Goal: Transaction & Acquisition: Purchase product/service

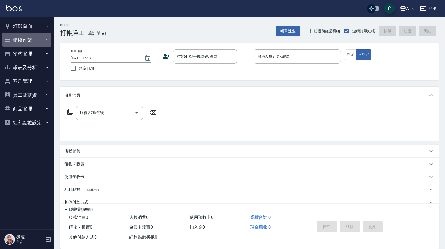
click at [28, 43] on button "櫃檯作業" at bounding box center [26, 40] width 49 height 14
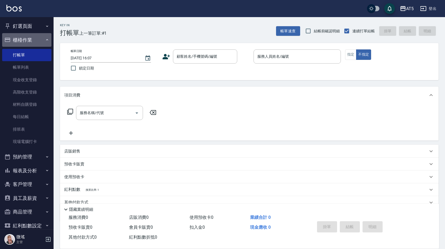
click at [28, 43] on button "櫃檯作業" at bounding box center [26, 40] width 49 height 14
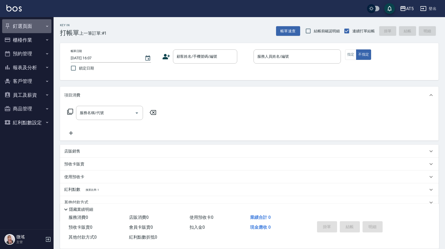
click at [26, 26] on button "釘選頁面" at bounding box center [26, 26] width 49 height 14
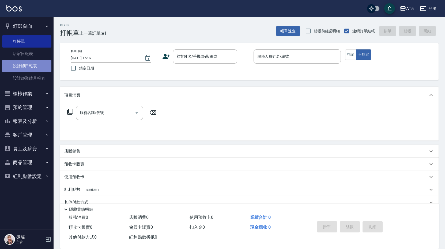
click at [28, 64] on link "設計師日報表" at bounding box center [26, 66] width 49 height 12
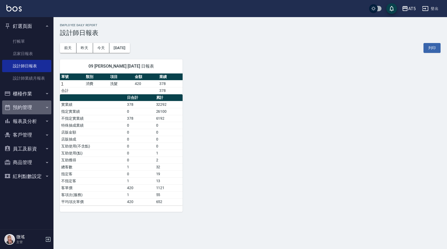
click at [21, 107] on button "預約管理" at bounding box center [26, 108] width 49 height 14
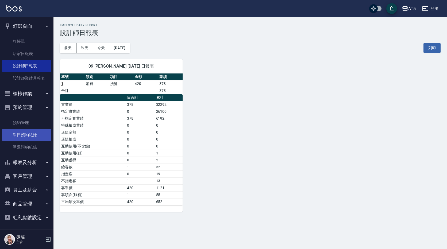
click at [24, 135] on link "單日預約紀錄" at bounding box center [26, 135] width 49 height 12
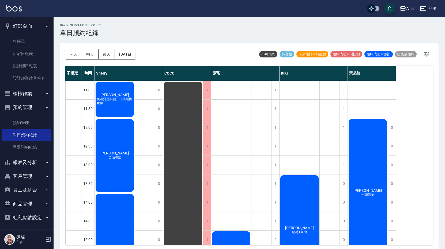
click at [121, 93] on span "[PERSON_NAME]" at bounding box center [114, 95] width 31 height 4
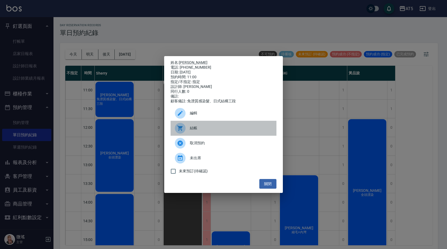
click at [220, 131] on span "結帳" at bounding box center [231, 128] width 82 height 6
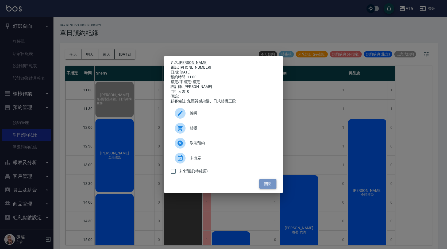
click at [274, 184] on button "關閉" at bounding box center [268, 184] width 17 height 10
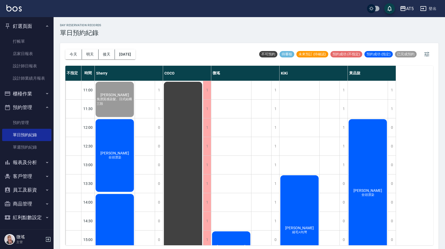
click at [105, 173] on div "黃靖翔 全頭漂染" at bounding box center [115, 156] width 40 height 74
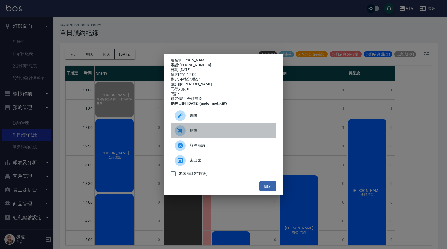
click at [208, 136] on div "結帳" at bounding box center [224, 130] width 106 height 15
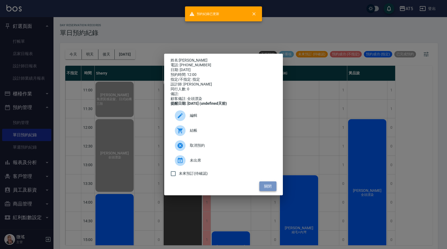
drag, startPoint x: 266, startPoint y: 188, endPoint x: 254, endPoint y: 190, distance: 12.1
click at [265, 188] on button "關閉" at bounding box center [268, 187] width 17 height 10
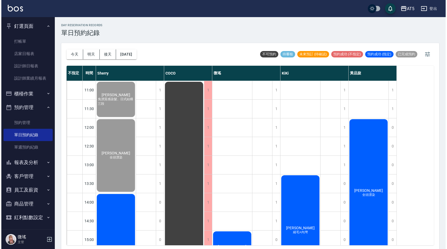
scroll to position [54, 0]
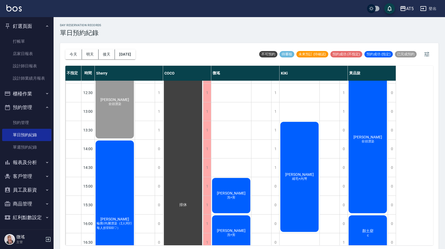
click at [120, 192] on div "黃韵婷 輪廓/內層漂染（2人同行每人折$500♡）" at bounding box center [115, 224] width 40 height 168
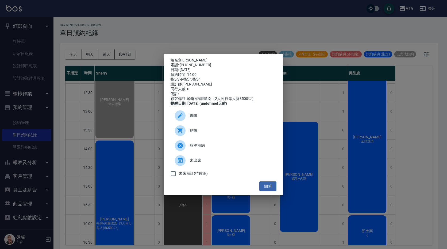
click at [195, 134] on span "結帳" at bounding box center [231, 131] width 82 height 6
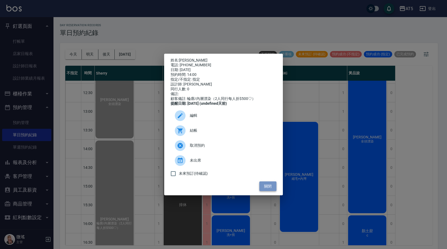
click at [268, 192] on button "關閉" at bounding box center [268, 187] width 17 height 10
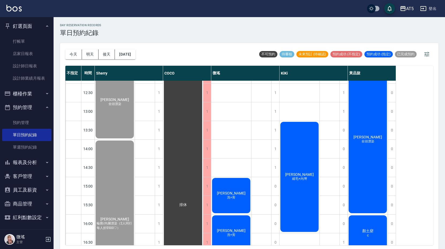
click at [240, 193] on div "鄭卉君 洗+剪" at bounding box center [231, 195] width 40 height 37
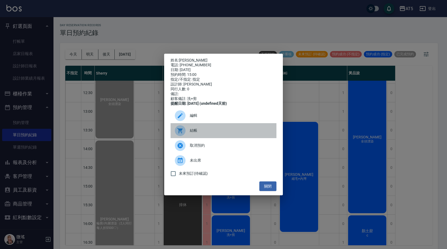
click at [198, 134] on span "結帳" at bounding box center [231, 131] width 82 height 6
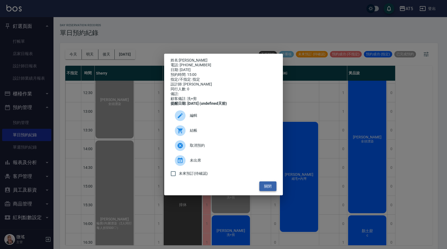
click at [273, 186] on button "關閉" at bounding box center [268, 187] width 17 height 10
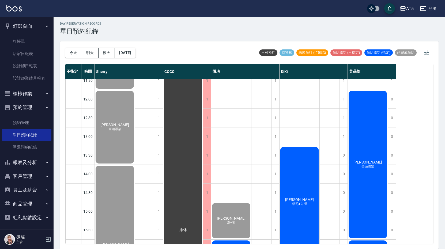
scroll to position [134, 0]
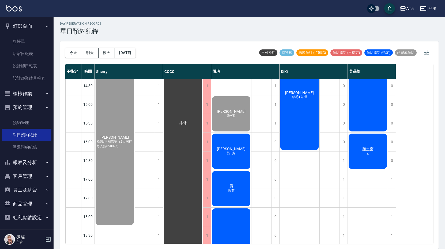
click at [222, 153] on div "Andrew 洗+剪" at bounding box center [231, 151] width 40 height 37
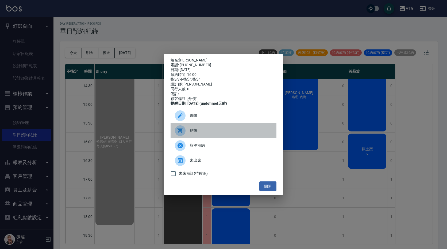
click at [215, 134] on span "結帳" at bounding box center [231, 131] width 82 height 6
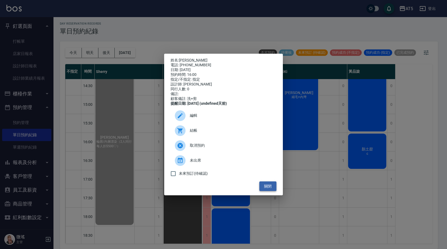
click at [269, 191] on button "關閉" at bounding box center [268, 187] width 17 height 10
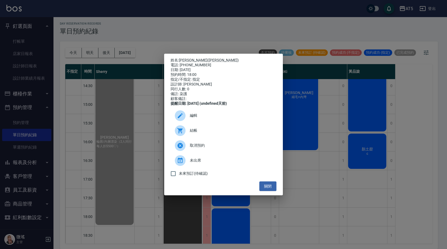
click at [211, 131] on span "結帳" at bounding box center [231, 131] width 82 height 6
click at [269, 188] on button "關閉" at bounding box center [268, 187] width 17 height 10
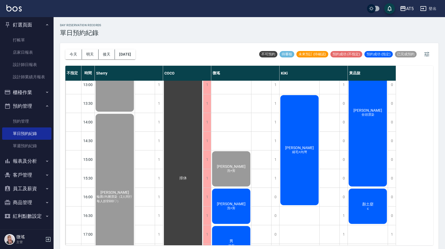
scroll to position [169, 0]
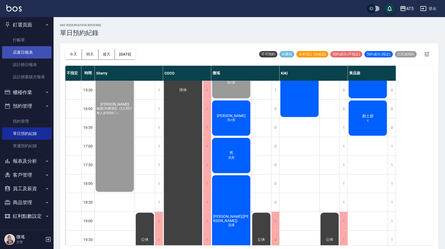
click at [15, 52] on link "店家日報表" at bounding box center [26, 52] width 49 height 12
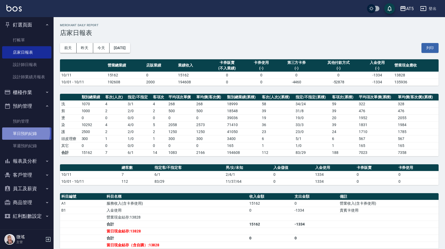
click at [22, 133] on link "單日預約紀錄" at bounding box center [26, 134] width 49 height 12
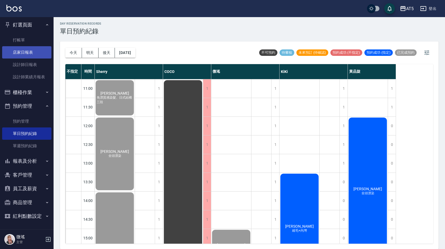
click at [12, 58] on link "店家日報表" at bounding box center [26, 52] width 49 height 12
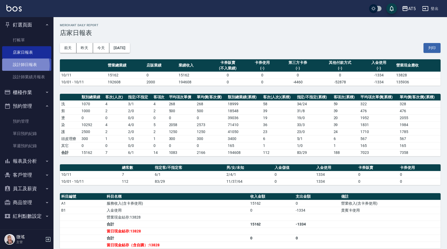
click at [21, 66] on link "設計師日報表" at bounding box center [26, 65] width 49 height 12
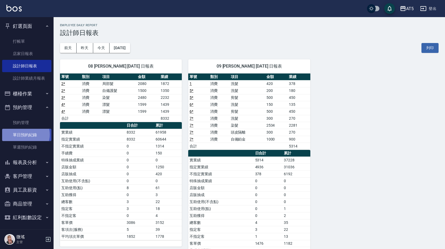
click at [25, 135] on link "單日預約紀錄" at bounding box center [26, 135] width 49 height 12
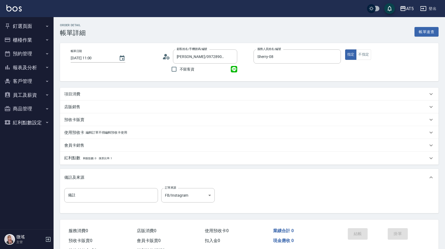
scroll to position [9, 0]
click at [118, 94] on div "項目消費" at bounding box center [245, 94] width 363 height 6
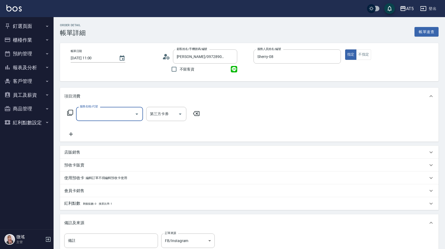
scroll to position [0, 0]
type input "501"
type input "100"
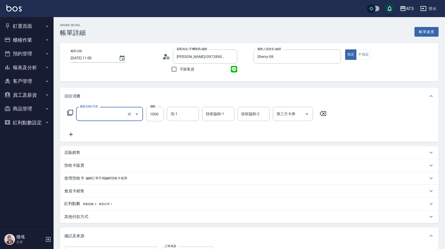
type input "0"
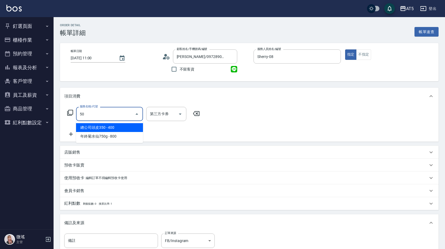
type input "503"
type input "90"
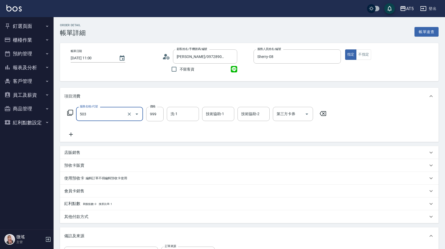
type input "局部髮(503)"
type input "0"
type input "15"
type input "10"
type input "158"
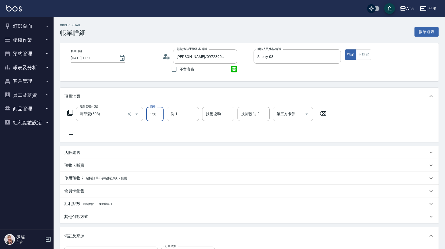
type input "0"
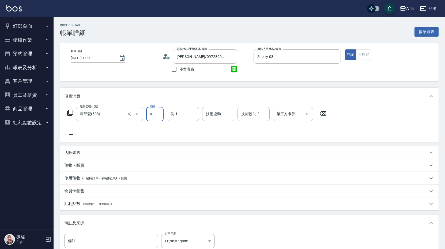
type input "22"
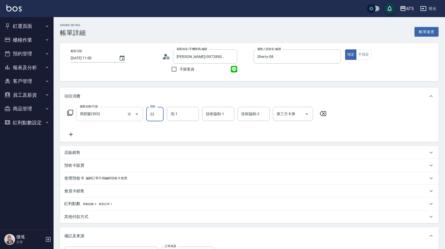
type input "20"
type input "220"
type input "22080"
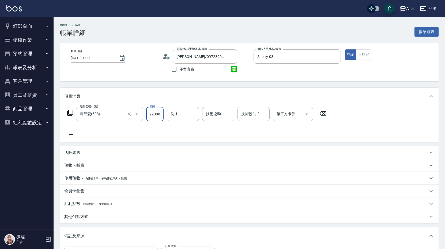
type input "220"
type input "2280"
type input "20"
type input "280"
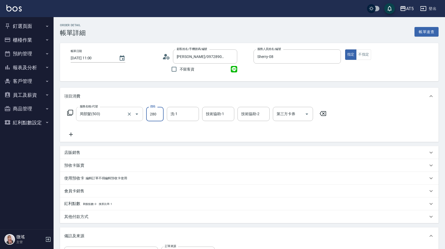
type input "200"
type input "2080"
type input "葵葵-11"
type input "sandy-03"
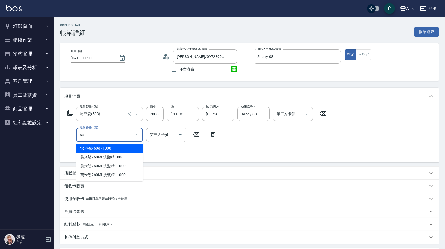
type input "601"
type input "230"
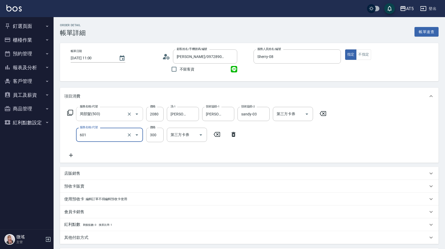
type input "自備護髮(601)"
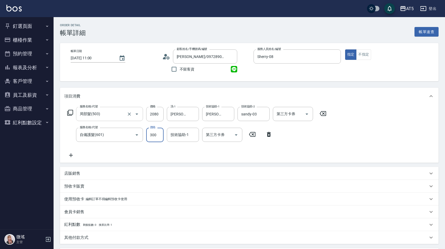
type input "200"
type input "150"
type input "350"
type input "1500"
type input "葵葵-11"
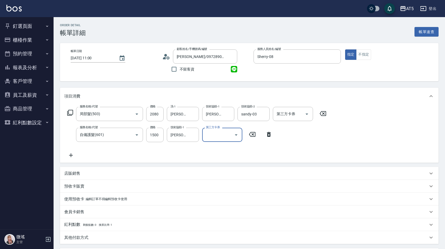
scroll to position [102, 0]
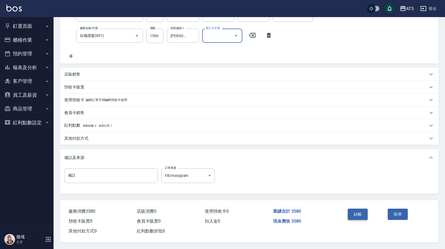
click at [354, 214] on button "結帳" at bounding box center [358, 214] width 20 height 11
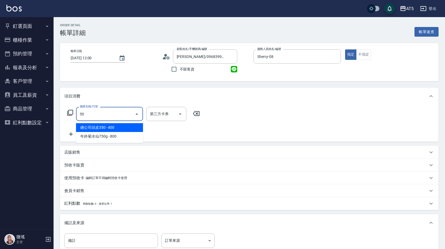
type input "501"
type input "100"
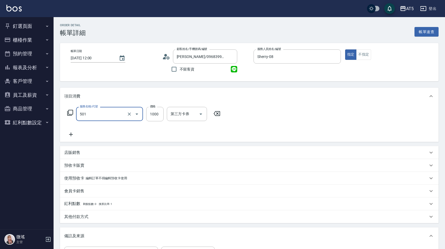
type input "染髮(501)"
type input "0"
type input "24"
type input "20"
type input "2480"
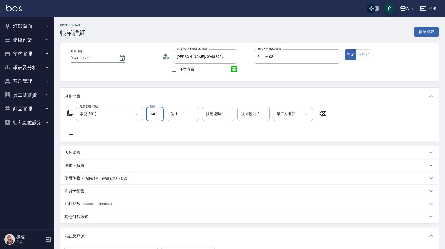
type input "240"
type input "2480"
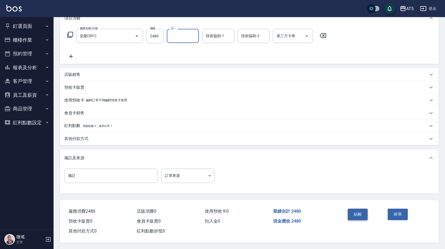
click at [367, 215] on button "結帳" at bounding box center [358, 214] width 20 height 11
click at [367, 215] on div "結帳" at bounding box center [365, 218] width 40 height 23
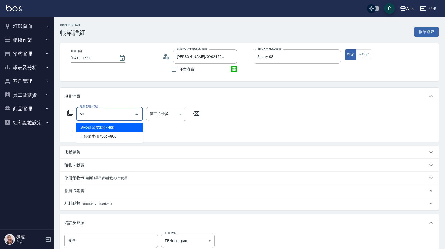
type input "502"
type input "50"
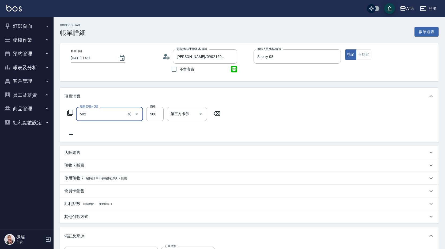
type input "漂髮(502)"
type input "1"
type input "0"
type input "159"
type input "10"
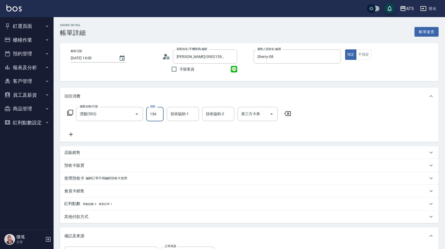
type input "1599"
type input "150"
type input "1599"
type input "0"
type input "[PERSON_NAME]-11"
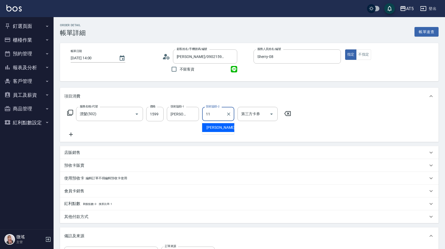
type input "葵葵-11"
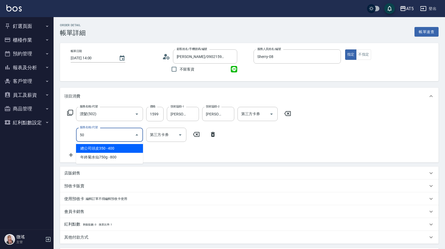
type input "502"
type input "200"
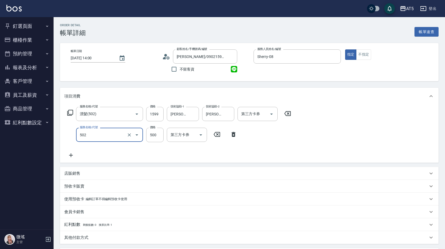
type input "漂髮(502)"
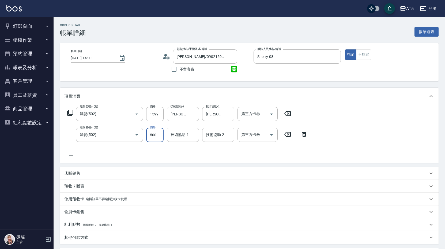
type input "160"
type input "15"
type input "170"
type input "1599"
type input "310"
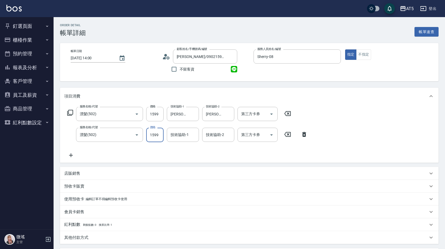
type input "1599"
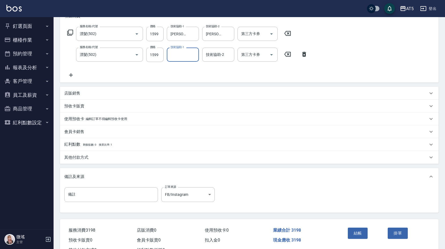
scroll to position [102, 0]
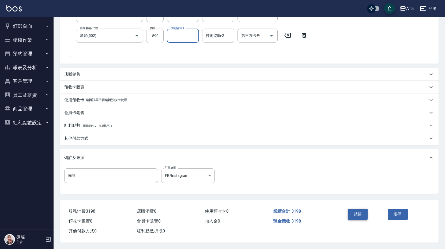
click at [365, 215] on button "結帳" at bounding box center [358, 214] width 20 height 11
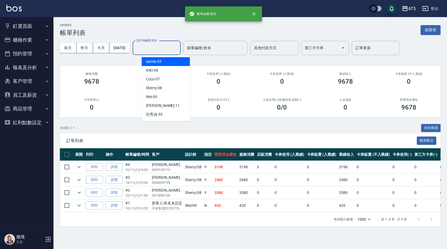
click at [178, 47] on input "設計師編號/姓名" at bounding box center [156, 47] width 43 height 9
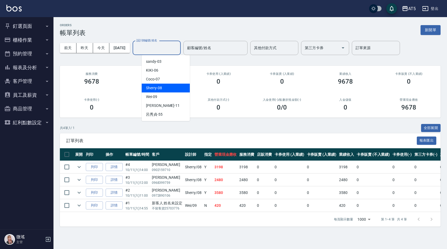
click at [159, 87] on span "Sherry -08" at bounding box center [154, 88] width 16 height 6
type input "Sherry-08"
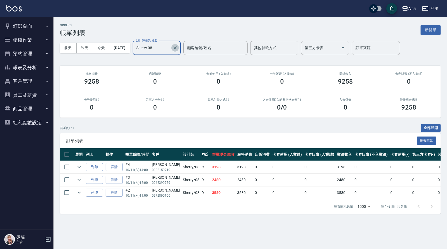
drag, startPoint x: 184, startPoint y: 49, endPoint x: 160, endPoint y: 53, distance: 24.3
click at [178, 49] on icon "Clear" at bounding box center [175, 47] width 5 height 5
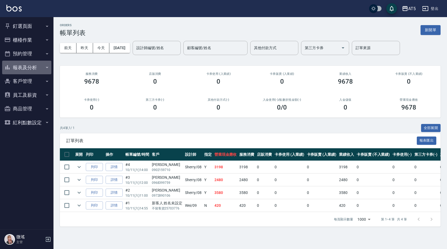
click at [30, 64] on button "報表及分析" at bounding box center [26, 68] width 49 height 14
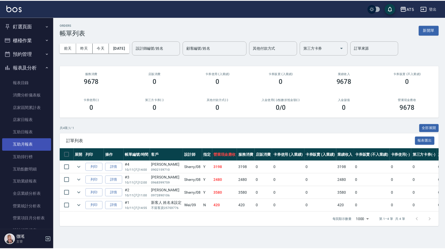
scroll to position [80, 0]
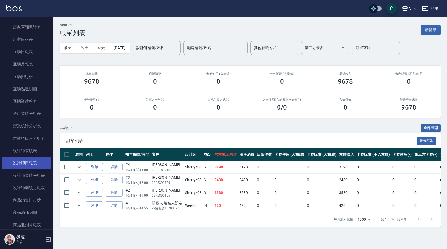
click at [40, 165] on link "設計師日報表" at bounding box center [26, 163] width 49 height 12
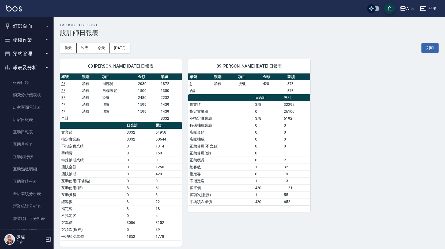
click at [42, 70] on button "報表及分析" at bounding box center [26, 68] width 49 height 14
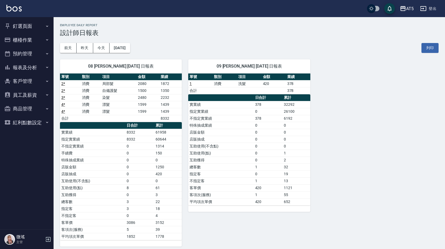
click at [41, 43] on button "櫃檯作業" at bounding box center [26, 40] width 49 height 14
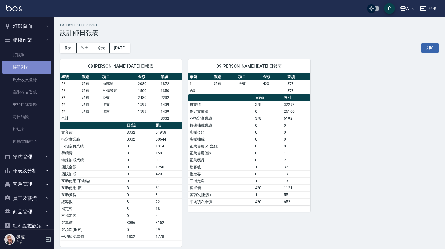
click at [28, 62] on link "帳單列表" at bounding box center [26, 67] width 49 height 12
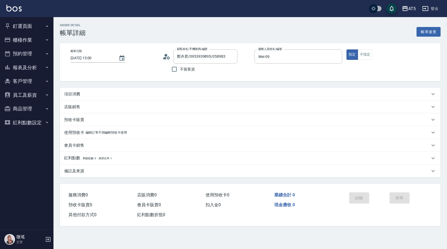
click at [75, 93] on p "項目消費" at bounding box center [72, 94] width 16 height 6
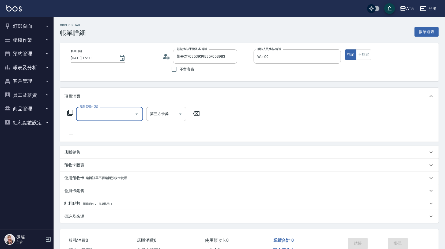
click at [89, 110] on input "服務名稱/代號" at bounding box center [105, 113] width 54 height 9
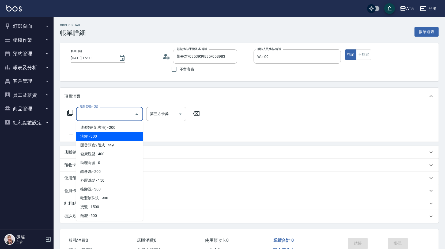
click at [96, 139] on span "洗髮 - 300" at bounding box center [109, 136] width 67 height 9
type input "洗髮(201)"
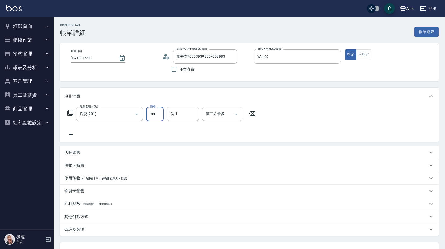
type input "0"
type input "20"
type input "200"
click at [141, 131] on div "服務名稱/代號 洗髮(201) 服務名稱/代號 價格 200 價格 洗-1 洗-1 第三方卡券 第三方卡券" at bounding box center [161, 122] width 195 height 31
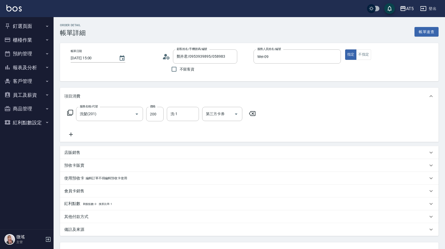
click at [73, 133] on icon at bounding box center [70, 134] width 13 height 6
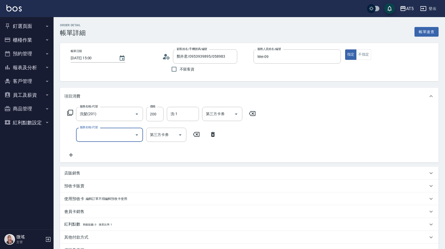
click at [86, 134] on input "服務名稱/代號" at bounding box center [105, 134] width 54 height 9
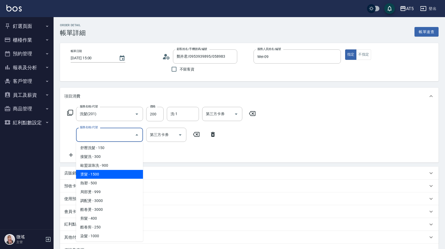
scroll to position [80, 0]
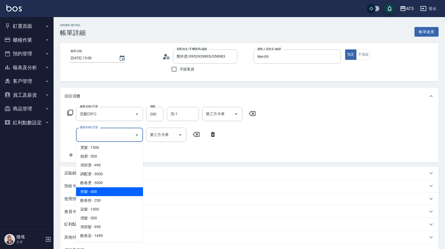
click at [112, 190] on span "剪髮 - 400" at bounding box center [109, 192] width 67 height 9
type input "60"
type input "剪髮(401)"
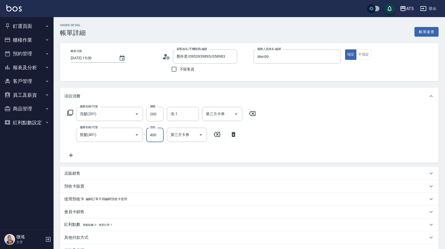
click at [151, 133] on input "400" at bounding box center [154, 135] width 17 height 14
type input "20"
type input "50"
type input "70"
type input "500"
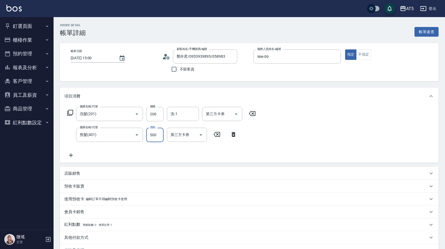
click at [303, 125] on div "服務名稱/代號 洗髮(201) 服務名稱/代號 價格 200 價格 洗-1 洗-1 第三方卡券 第三方卡券 服務名稱/代號 剪髮(401) 服務名稱/代號 價…" at bounding box center [249, 134] width 378 height 58
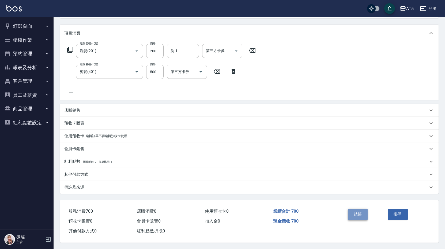
click at [352, 211] on button "結帳" at bounding box center [358, 214] width 20 height 11
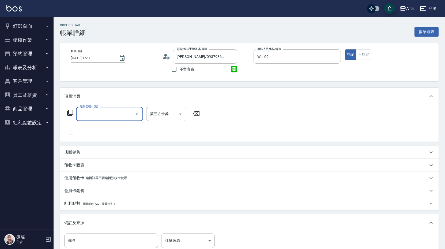
click at [87, 117] on input "服務名稱/代號" at bounding box center [105, 113] width 54 height 9
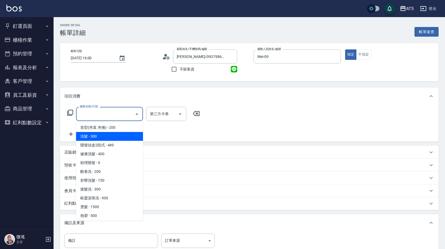
drag, startPoint x: 94, startPoint y: 136, endPoint x: 115, endPoint y: 128, distance: 22.8
click at [94, 136] on span "洗髮 - 300" at bounding box center [109, 136] width 67 height 9
type input "洗髮(201)"
type input "30"
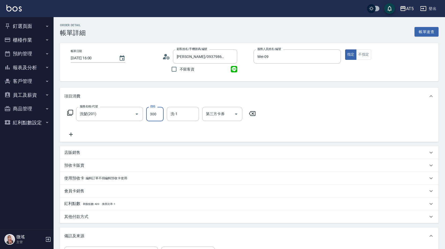
click at [150, 117] on input "300" at bounding box center [154, 114] width 17 height 14
type input "1"
type input "0"
type input "15"
type input "10"
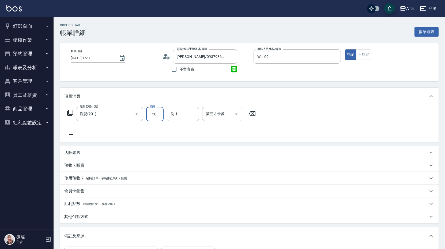
type input "150"
click at [124, 130] on div "服務名稱/代號 洗髮(201) 服務名稱/代號 價格 150 價格 洗-1 洗-1 第三方卡券 第三方卡券" at bounding box center [161, 122] width 195 height 31
click at [73, 134] on icon at bounding box center [70, 134] width 13 height 6
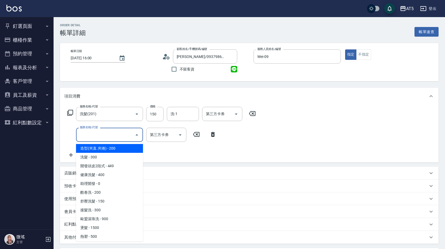
drag, startPoint x: 92, startPoint y: 136, endPoint x: 95, endPoint y: 146, distance: 9.8
click at [93, 136] on input "服務名稱/代號" at bounding box center [105, 134] width 54 height 9
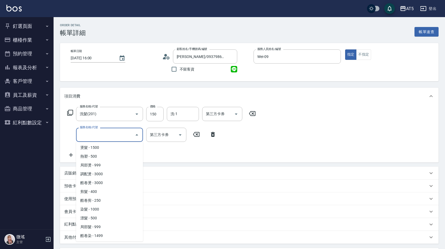
scroll to position [107, 0]
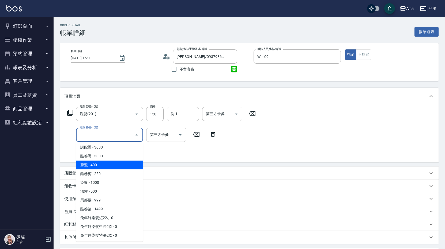
click at [108, 166] on span "剪髮 - 400" at bounding box center [109, 165] width 67 height 9
type input "50"
type input "剪髮(401)"
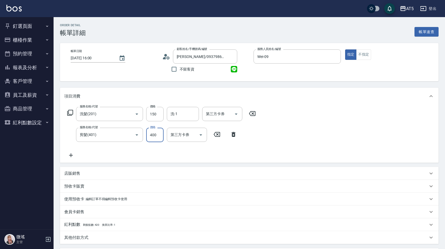
click at [151, 136] on input "400" at bounding box center [154, 135] width 17 height 14
type input "10"
type input "5"
type input "20"
type input "50"
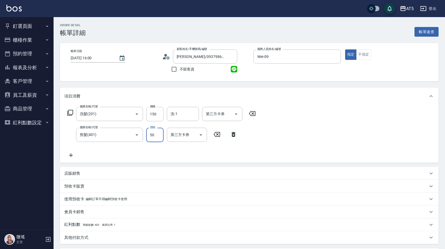
type input "60"
type input "500"
click at [374, 148] on div "服務名稱/代號 洗髮(201) 服務名稱/代號 價格 150 價格 洗-1 洗-1 第三方卡券 第三方卡券 服務名稱/代號 剪髮(401) 服務名稱/代號 價…" at bounding box center [249, 134] width 378 height 58
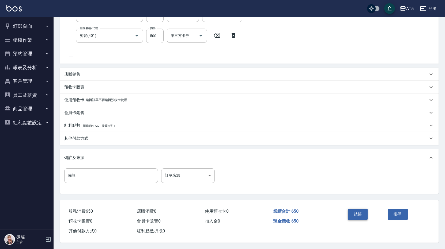
click at [362, 209] on button "結帳" at bounding box center [358, 214] width 20 height 11
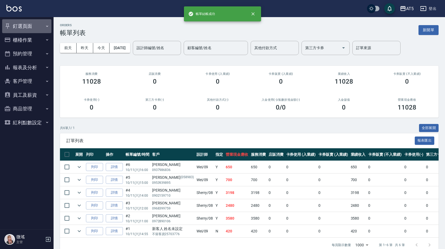
click at [30, 26] on button "釘選頁面" at bounding box center [26, 26] width 49 height 14
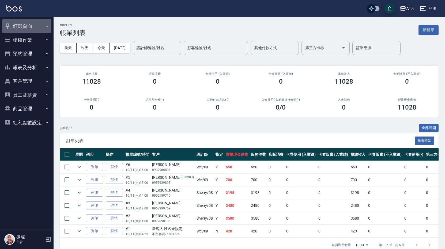
click at [32, 28] on button "釘選頁面" at bounding box center [26, 26] width 49 height 14
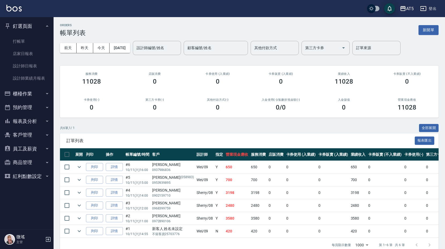
scroll to position [14, 0]
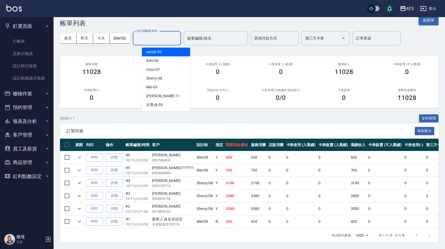
click at [178, 36] on input "設計師編號/姓名" at bounding box center [156, 38] width 43 height 9
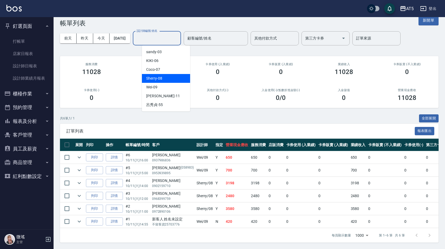
click at [161, 76] on span "Sherry -08" at bounding box center [154, 79] width 16 height 6
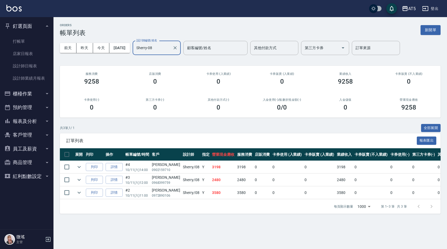
click at [169, 48] on input "Sherry-08" at bounding box center [152, 47] width 35 height 9
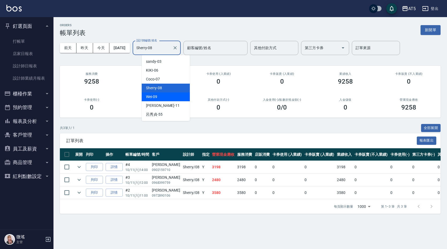
click at [161, 95] on div "Wei -09" at bounding box center [166, 97] width 48 height 9
type input "Wei-09"
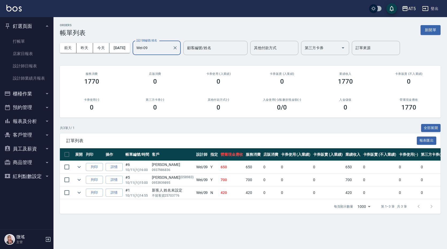
click at [31, 137] on button "客戶管理" at bounding box center [26, 135] width 49 height 14
click at [32, 136] on button "客戶管理" at bounding box center [26, 135] width 49 height 14
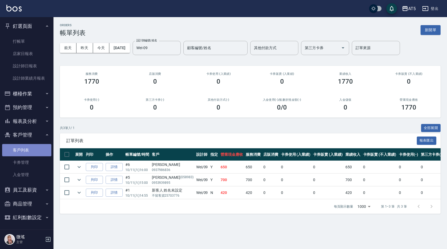
click at [46, 150] on link "客戶列表" at bounding box center [26, 150] width 49 height 12
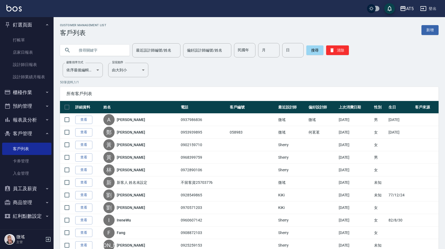
click at [97, 51] on input "text" at bounding box center [100, 50] width 50 height 14
type input "林"
click at [314, 51] on button "搜尋" at bounding box center [314, 50] width 17 height 10
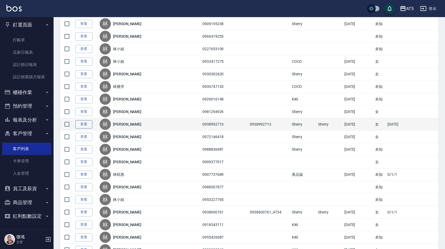
scroll to position [268, 0]
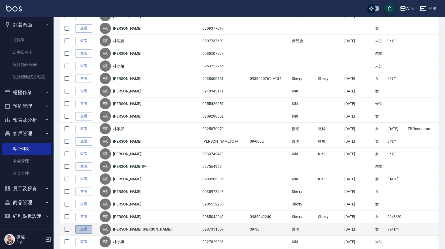
click at [88, 229] on link "查看" at bounding box center [83, 230] width 17 height 8
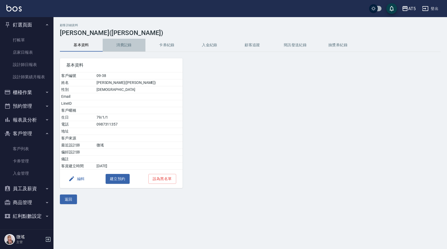
click at [122, 44] on button "消費記錄" at bounding box center [124, 45] width 43 height 13
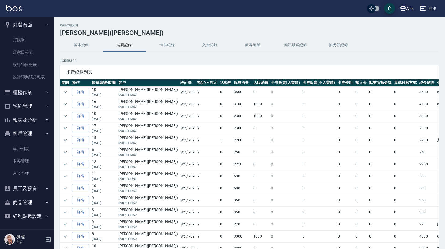
scroll to position [0, 4]
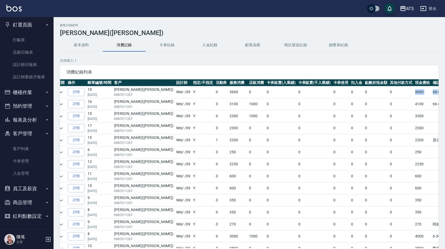
drag, startPoint x: 433, startPoint y: 92, endPoint x: 377, endPoint y: 91, distance: 55.7
click at [377, 91] on tr "詳情 10 [DATE] [PERSON_NAME]([PERSON_NAME]) 0987311357 Wei / /09 Y 0 3600 0 0 0 0…" at bounding box center [276, 92] width 441 height 12
copy tr "3600 66-63+66-71+7-2*9%"
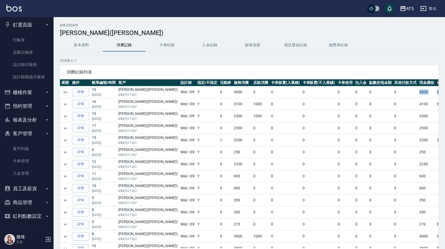
click at [68, 91] on icon "expand row" at bounding box center [65, 92] width 6 height 6
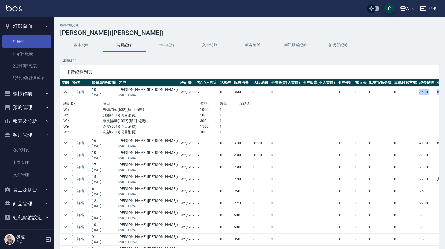
click at [18, 40] on link "打帳單" at bounding box center [26, 41] width 49 height 12
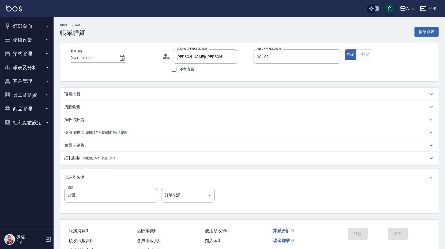
click at [101, 193] on input "染護" at bounding box center [111, 195] width 94 height 14
paste input "3600 66-63+66-71+7-2*9%"
click at [87, 193] on input "染護3600 66-63+66-71+7-2*9%" at bounding box center [111, 195] width 94 height 14
type input "染護66-63+66-71+7-2*9%"
click at [82, 92] on div "項目消費" at bounding box center [245, 94] width 363 height 6
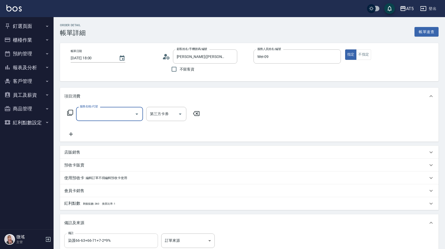
scroll to position [67, 0]
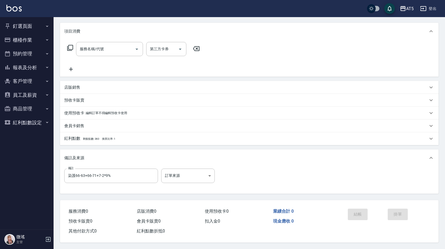
click at [72, 110] on p "使用預收卡" at bounding box center [74, 113] width 20 height 6
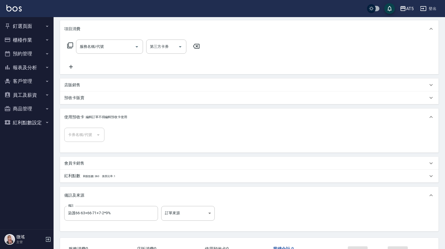
click at [68, 116] on p "使用預收卡" at bounding box center [74, 118] width 20 height 6
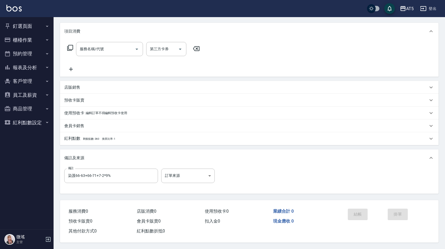
click at [72, 124] on p "會員卡銷售" at bounding box center [74, 126] width 20 height 6
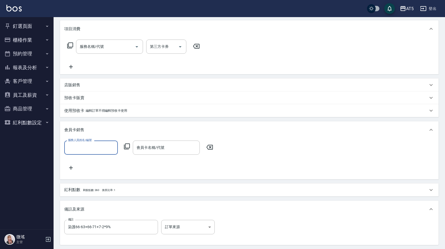
scroll to position [0, 0]
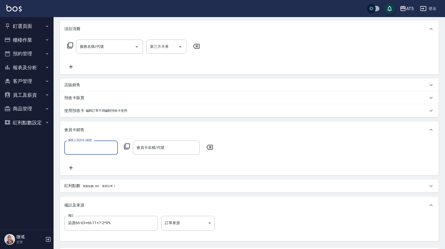
click at [75, 127] on p "會員卡銷售" at bounding box center [74, 130] width 20 height 6
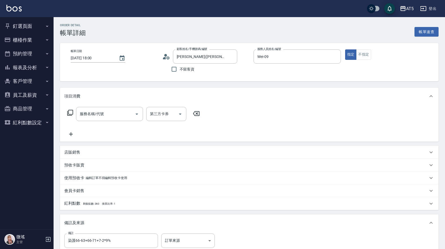
click at [71, 163] on p "預收卡販賣" at bounding box center [74, 166] width 20 height 6
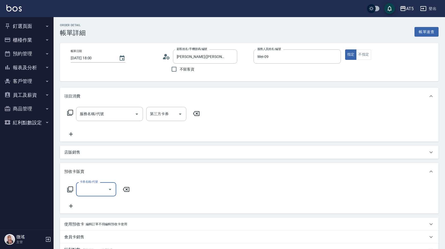
scroll to position [80, 0]
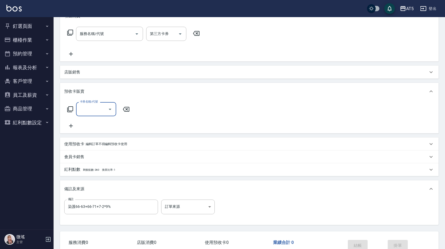
click at [73, 93] on p "預收卡販賣" at bounding box center [74, 92] width 20 height 6
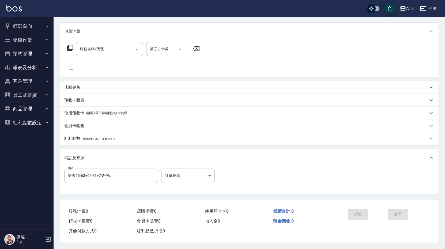
scroll to position [67, 0]
click at [76, 113] on p "使用預收卡" at bounding box center [74, 113] width 20 height 6
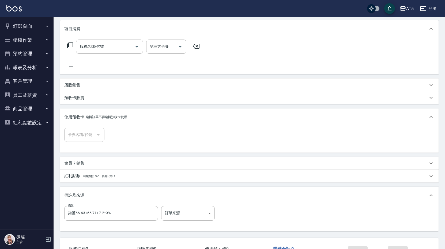
click at [98, 136] on div at bounding box center [98, 135] width 8 height 14
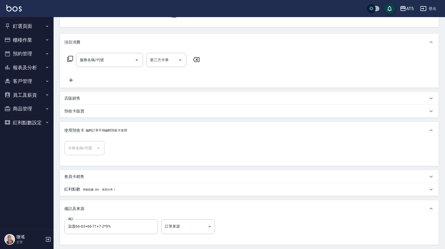
scroll to position [1, 0]
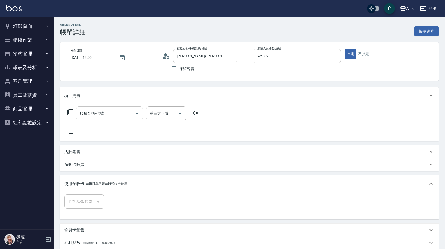
click at [105, 112] on input "服務名稱/代號" at bounding box center [105, 113] width 54 height 9
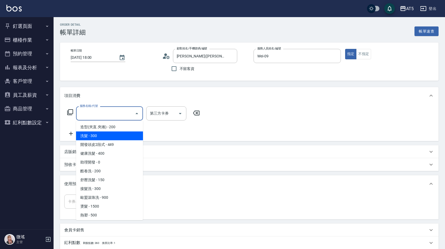
click at [115, 135] on span "洗髮 - 300" at bounding box center [109, 136] width 67 height 9
type input "洗髮(201)"
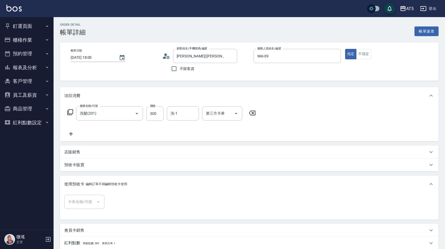
click at [71, 134] on icon at bounding box center [71, 134] width 4 height 4
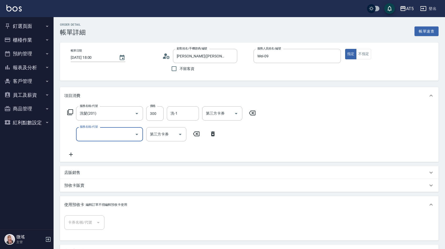
click at [90, 134] on input "服務名稱/代號" at bounding box center [105, 134] width 54 height 9
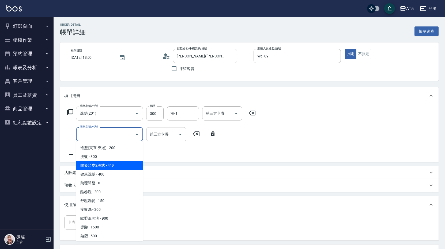
scroll to position [107, 0]
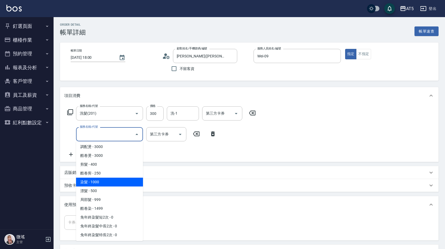
click at [110, 183] on span "染髮 - 1000" at bounding box center [109, 182] width 67 height 9
type input "130"
type input "染髮(501)"
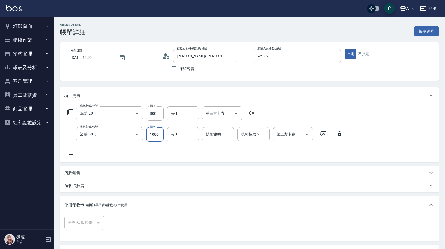
type input "1"
type input "30"
type input "13"
type input "40"
type input "130"
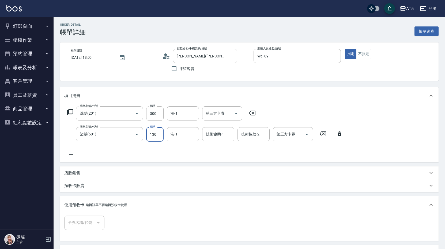
type input "30"
type input "120"
type input "40"
type input "1200"
type input "150"
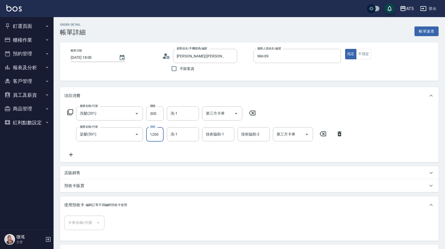
type input "1200"
click at [73, 154] on icon at bounding box center [70, 155] width 13 height 6
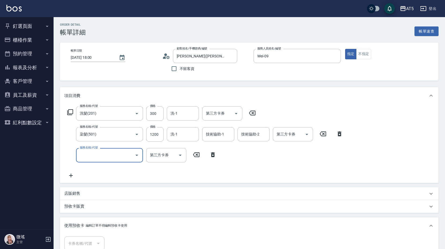
click at [94, 152] on div "服務名稱/代號 服務名稱/代號" at bounding box center [109, 155] width 67 height 14
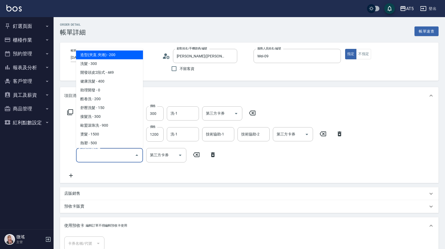
click at [99, 155] on input "服務名稱/代號" at bounding box center [105, 155] width 54 height 9
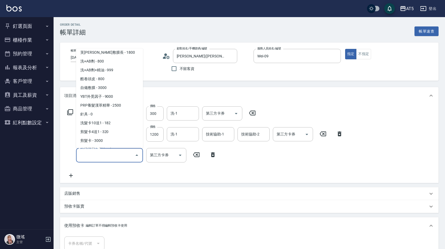
scroll to position [1070, 0]
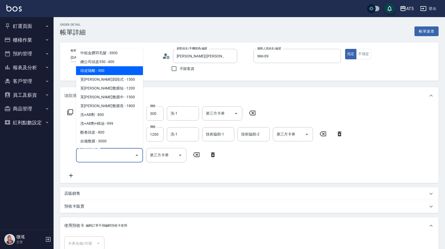
click at [112, 66] on span "頭皮隔離 - 300" at bounding box center [109, 70] width 67 height 9
type input "180"
type input "頭皮隔離(1002)"
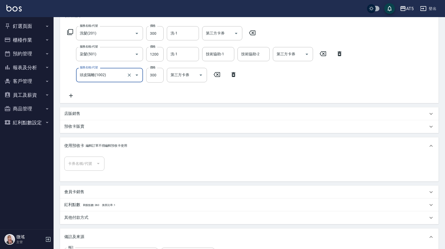
scroll to position [161, 0]
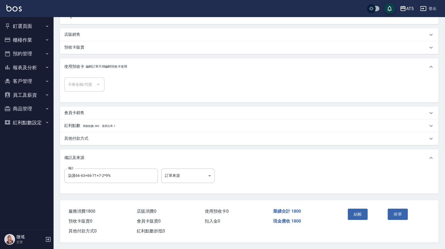
click at [73, 137] on p "其他付款方式" at bounding box center [76, 139] width 24 height 6
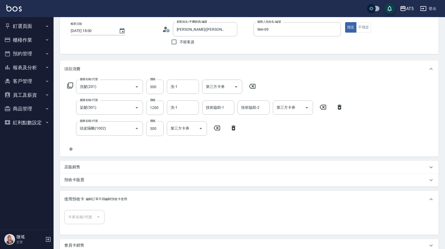
scroll to position [0, 0]
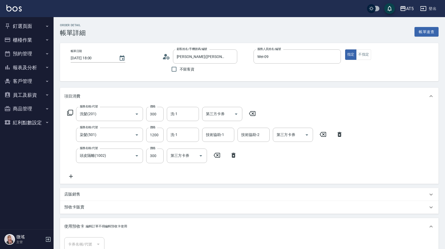
click at [70, 175] on icon at bounding box center [70, 176] width 13 height 6
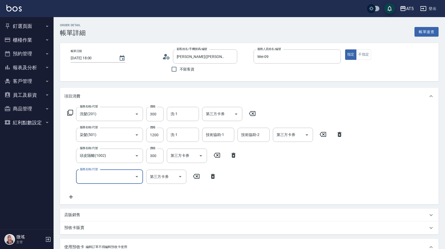
click at [97, 178] on input "服務名稱/代號" at bounding box center [105, 176] width 54 height 9
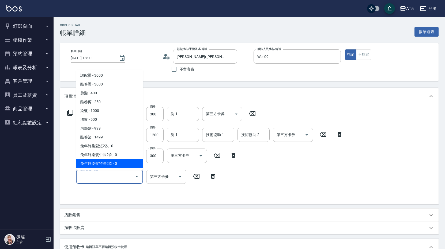
scroll to position [187, 0]
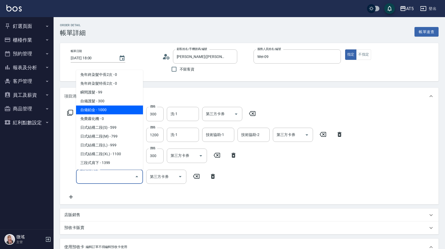
click at [111, 107] on span "自備鉑金 - 1000" at bounding box center [109, 110] width 67 height 9
type input "280"
type input "自備鉑金(602)"
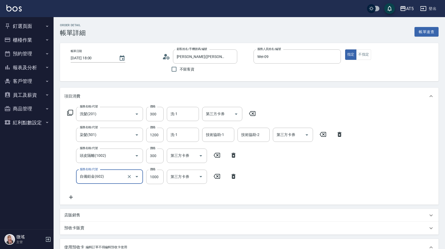
click at [334, 180] on div "服務名稱/代號 洗髮(201) 服務名稱/代號 價格 300 價格 洗-1 洗-1 第三方卡券 第三方卡券 服務名稱/代號 染髮(501) 服務名稱/代號 價…" at bounding box center [205, 154] width 282 height 94
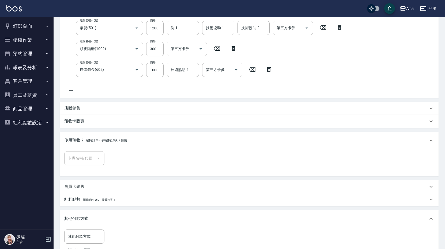
scroll to position [0, 0]
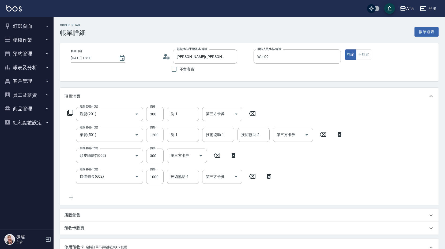
click at [157, 134] on input "1200" at bounding box center [154, 135] width 17 height 14
type input "12"
type input "160"
type input "225"
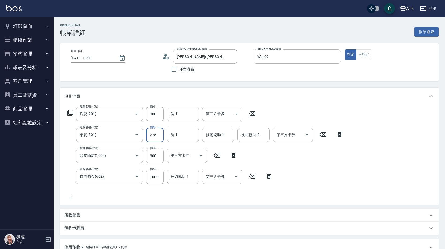
type input "180"
type input "2253"
type input "380"
type input "22534"
type input "2410"
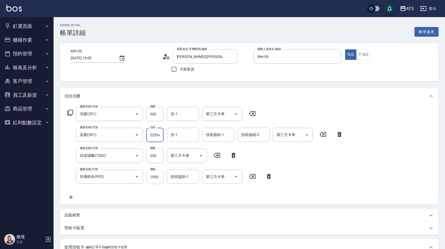
scroll to position [0, 1]
type input "2534"
type input "410"
type input "2534"
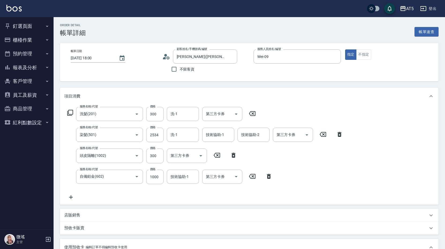
click at [333, 166] on div "服務名稱/代號 洗髮(201) 服務名稱/代號 價格 300 價格 洗-1 洗-1 第三方卡券 第三方卡券 服務名稱/代號 染髮(501) 服務名稱/代號 價…" at bounding box center [205, 154] width 282 height 94
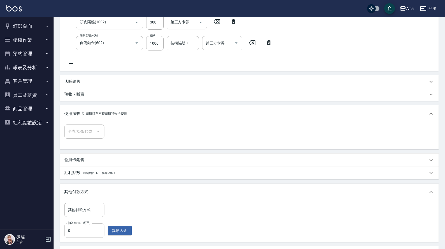
click at [87, 227] on input "0" at bounding box center [84, 231] width 40 height 14
type input "133"
type input "400"
type input "1334"
type input "280"
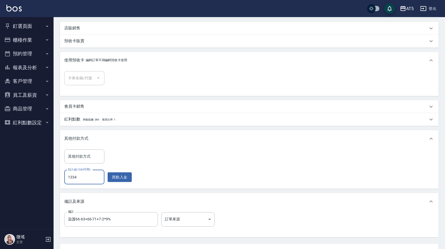
scroll to position [233, 0]
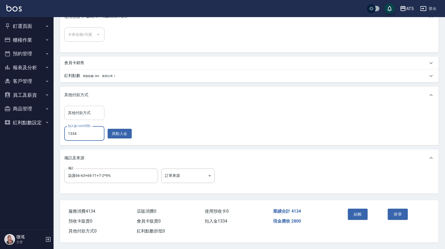
type input "1334"
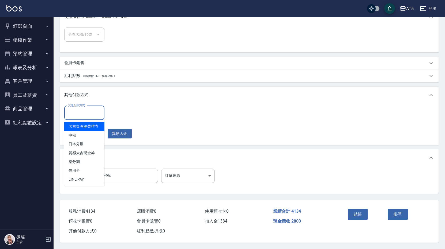
click at [81, 109] on input "其他付款方式" at bounding box center [84, 112] width 35 height 9
click at [135, 107] on div "其他付款方式 其他付款方式 扣入金(1334可用) 1334 扣入金(1334可用) 異動入金" at bounding box center [249, 123] width 370 height 35
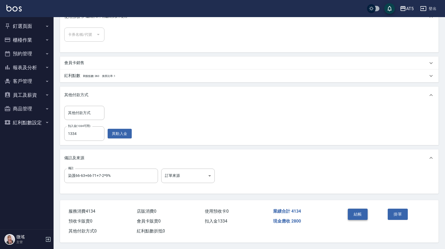
click at [357, 215] on button "結帳" at bounding box center [358, 214] width 20 height 11
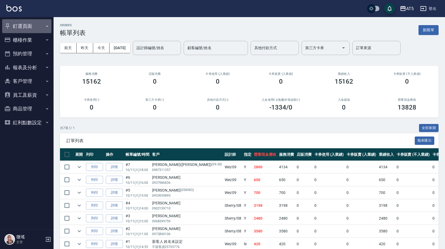
click at [26, 26] on button "釘選頁面" at bounding box center [26, 26] width 49 height 14
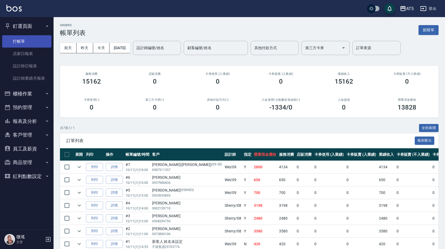
click at [31, 38] on link "打帳單" at bounding box center [26, 41] width 49 height 12
